Goal: Understand process/instructions: Learn how to perform a task or action

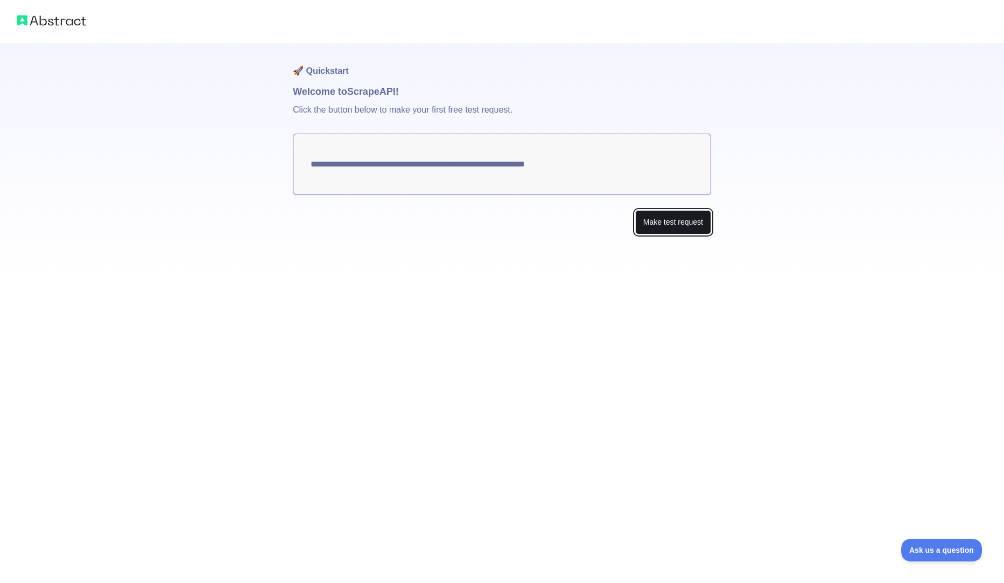
click at [693, 223] on button "Make test request" at bounding box center [673, 222] width 76 height 24
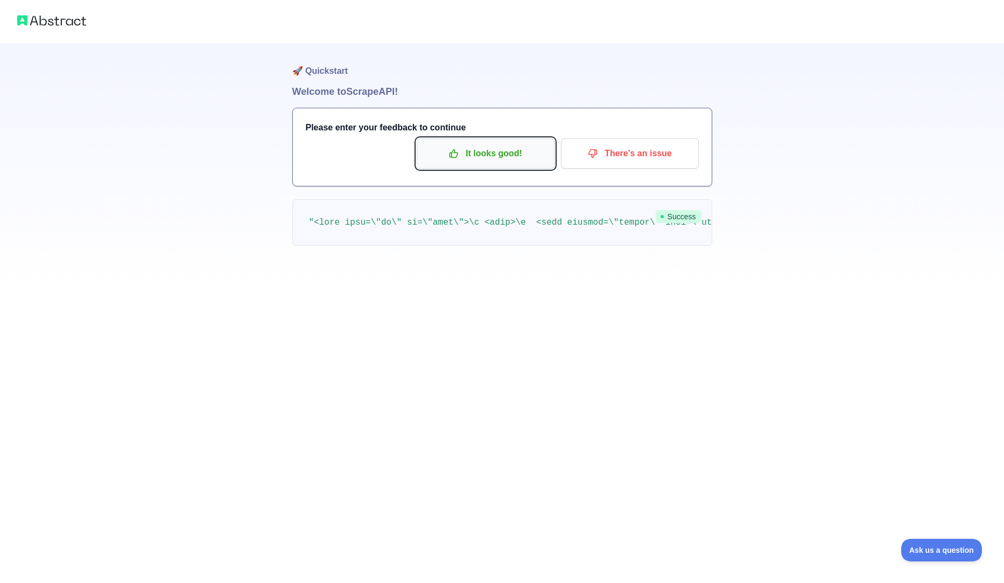
click at [497, 144] on p "It looks good!" at bounding box center [486, 153] width 122 height 18
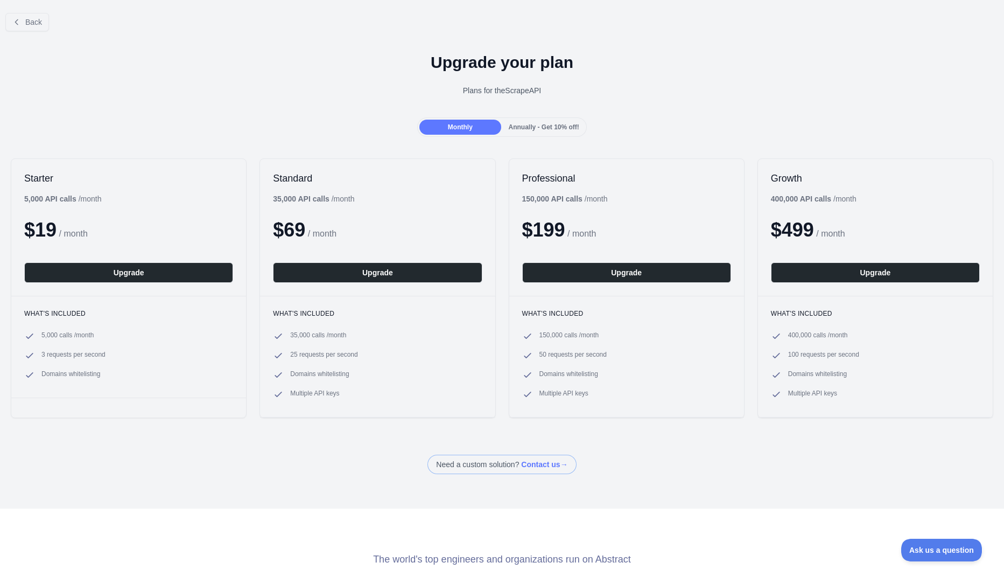
click at [528, 128] on span "Annually - Get 10% off!" at bounding box center [544, 127] width 71 height 8
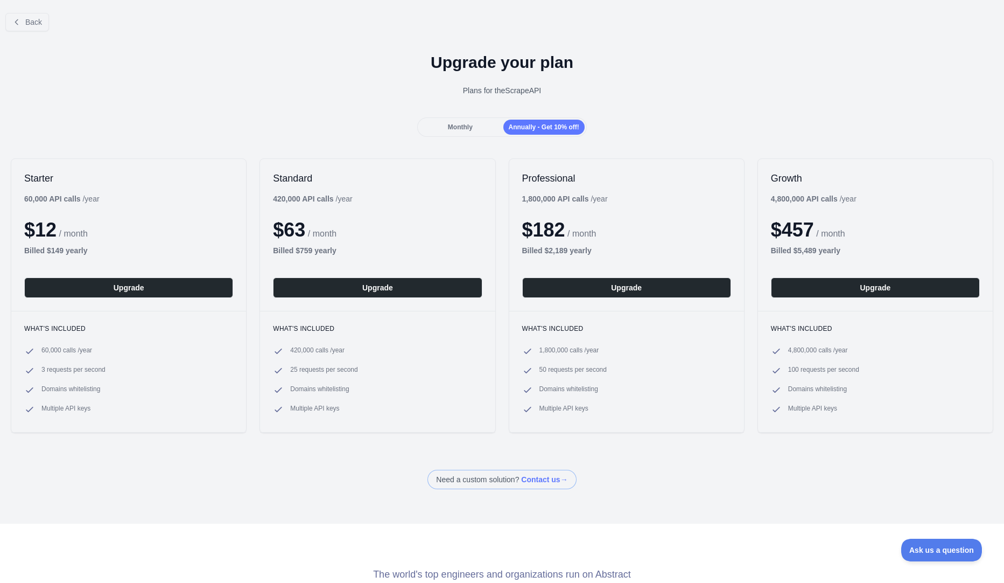
click at [464, 123] on span "Monthly" at bounding box center [460, 127] width 25 height 8
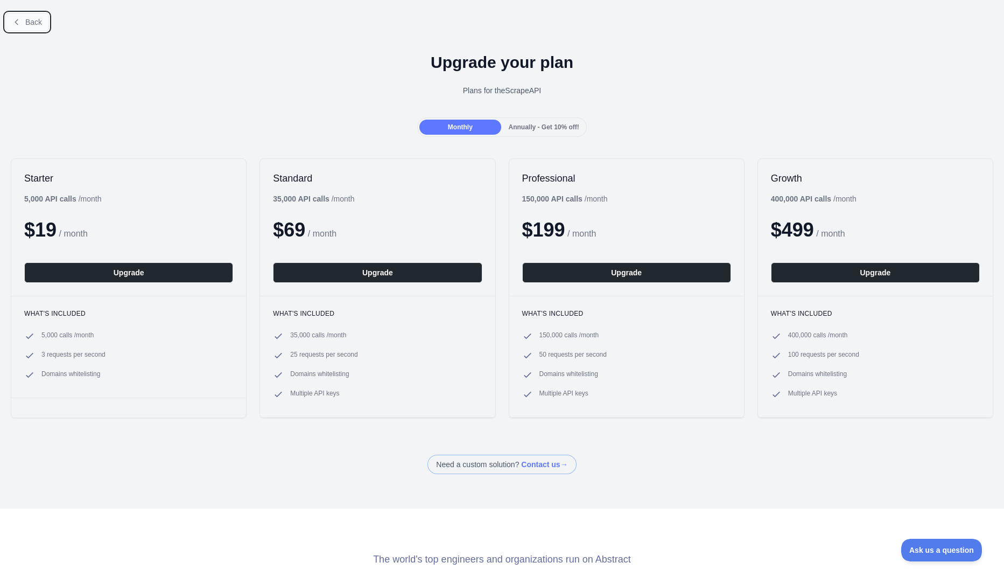
click at [39, 27] on button "Back" at bounding box center [27, 22] width 44 height 18
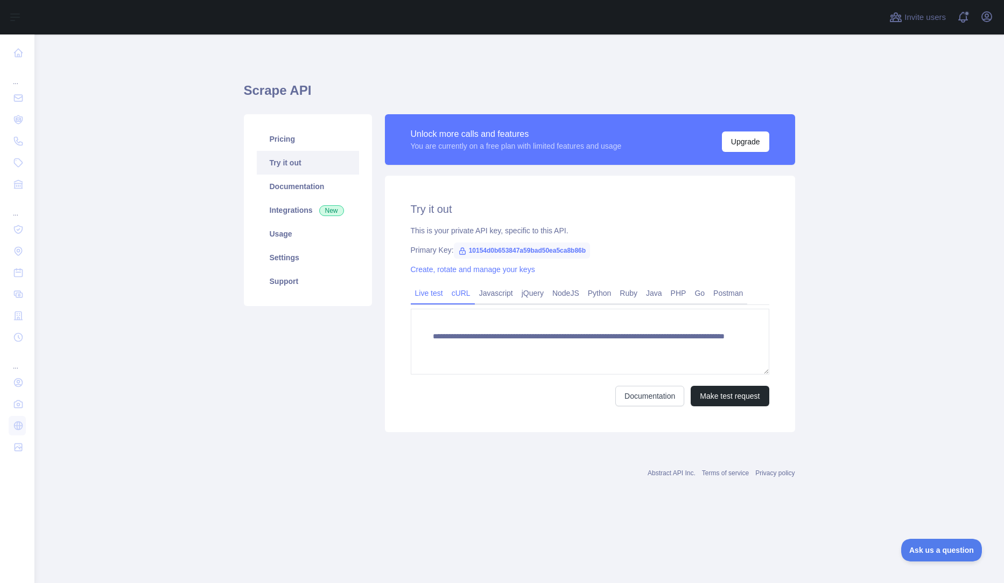
click at [453, 293] on link "cURL" at bounding box center [460, 292] width 27 height 17
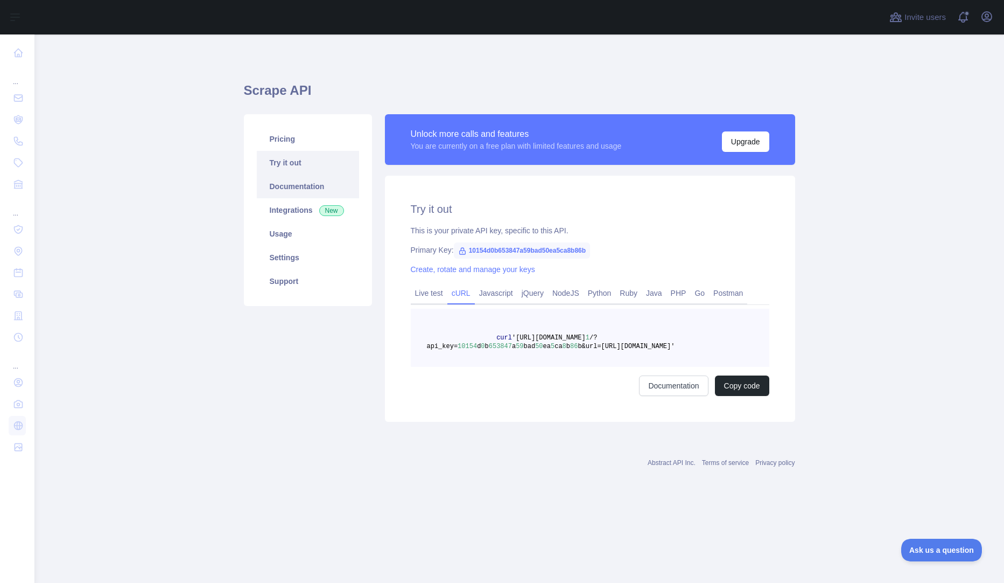
click at [318, 185] on link "Documentation" at bounding box center [308, 186] width 102 height 24
